Goal: Check status

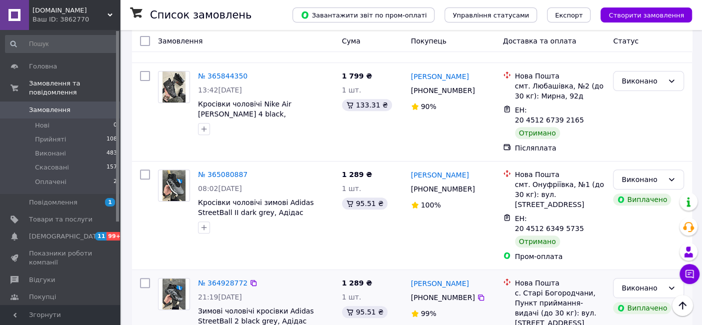
scroll to position [222, 0]
